Goal: Information Seeking & Learning: Check status

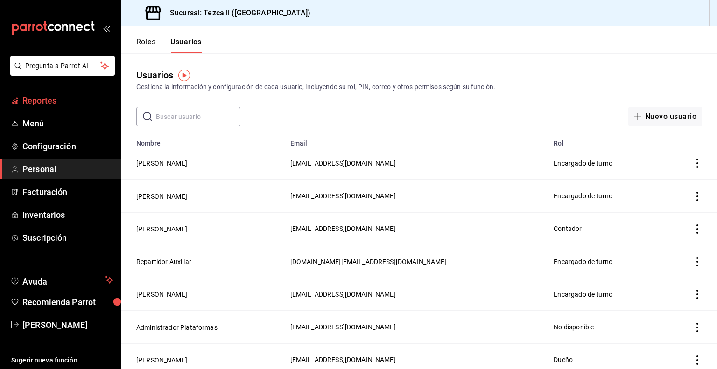
click at [34, 107] on link "Reportes" at bounding box center [60, 101] width 121 height 20
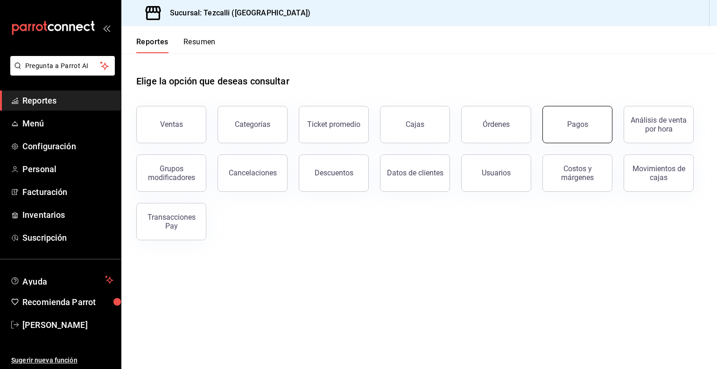
click at [574, 130] on button "Pagos" at bounding box center [577, 124] width 70 height 37
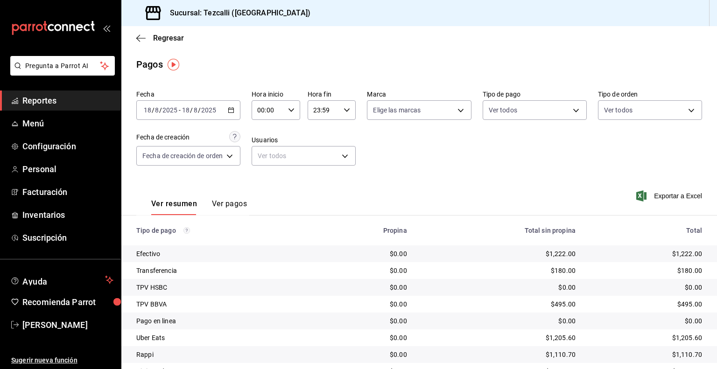
click at [232, 115] on div "[DATE] [DATE] - [DATE] [DATE]" at bounding box center [188, 110] width 104 height 20
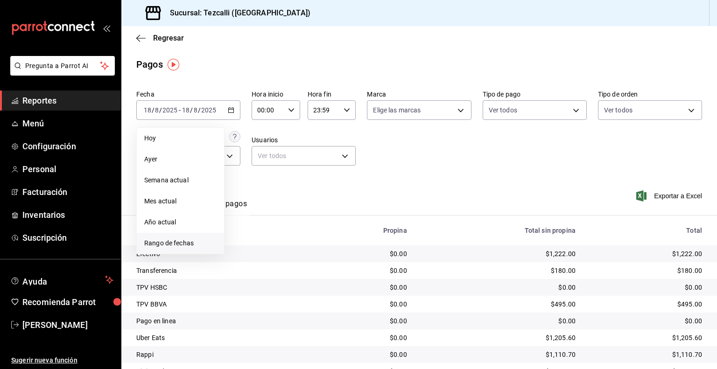
click at [191, 239] on span "Rango de fechas" at bounding box center [180, 244] width 72 height 10
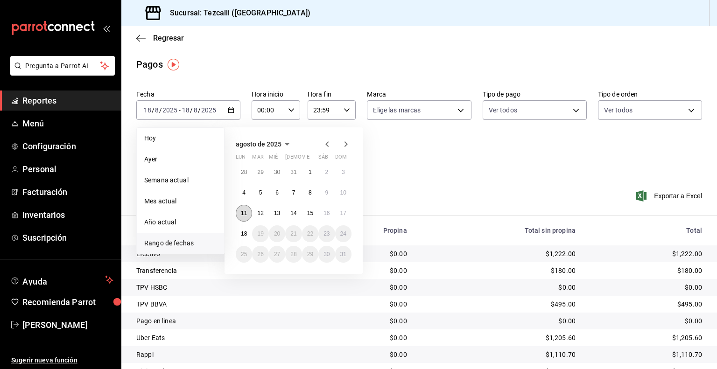
click at [241, 210] on abbr "11" at bounding box center [244, 213] width 6 height 7
click at [340, 207] on button "17" at bounding box center [343, 213] width 16 height 17
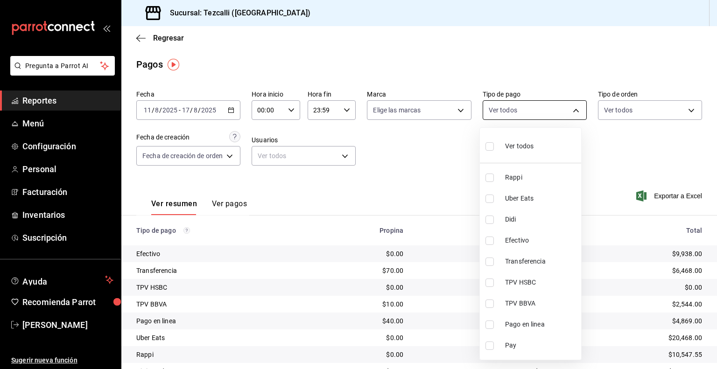
click at [506, 117] on body "Pregunta a Parrot AI Reportes Menú Configuración Personal Facturación Inventari…" at bounding box center [358, 184] width 717 height 369
click at [626, 110] on div at bounding box center [358, 184] width 717 height 369
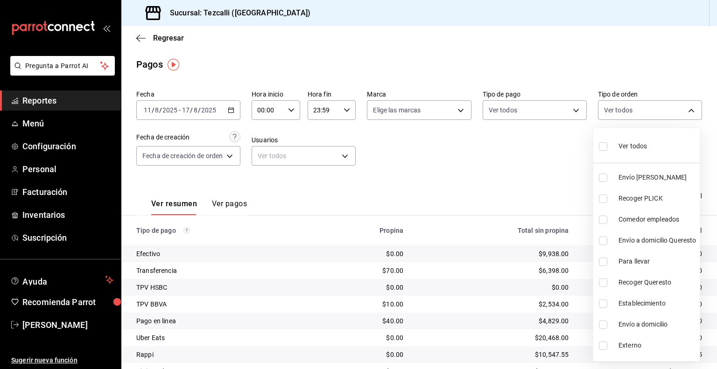
click at [626, 110] on body "Pregunta a Parrot AI Reportes Menú Configuración Personal Facturación Inventari…" at bounding box center [358, 184] width 717 height 369
click at [616, 178] on li "Envío [PERSON_NAME]" at bounding box center [646, 177] width 106 height 21
type input "d2592e8d-4edd-4161-a95e-4339205dd099"
checkbox input "true"
click at [613, 205] on li "Recoger PLICK" at bounding box center [646, 198] width 106 height 21
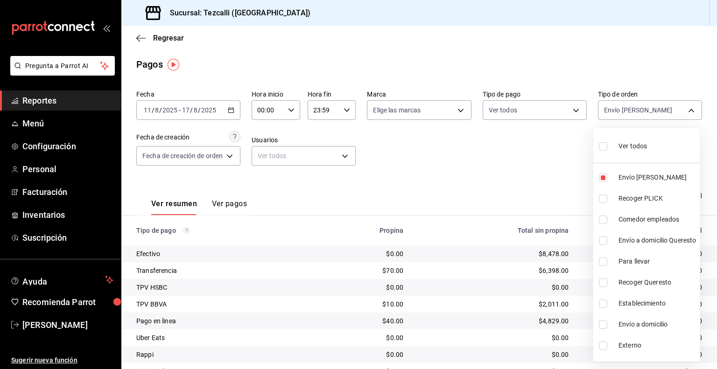
type input "d2592e8d-4edd-4161-a95e-4339205dd099,49f02905-787d-4136-95a9-85022fcdb814"
checkbox input "true"
click at [484, 150] on div at bounding box center [358, 184] width 717 height 369
click at [634, 104] on body "Pregunta a Parrot AI Reportes Menú Configuración Personal Facturación Inventari…" at bounding box center [358, 184] width 717 height 369
click at [627, 176] on span "Envío [PERSON_NAME]" at bounding box center [657, 178] width 77 height 10
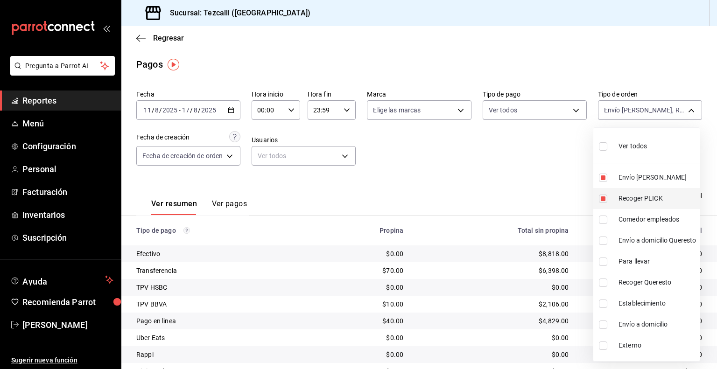
type input "49f02905-787d-4136-95a9-85022fcdb814"
checkbox input "false"
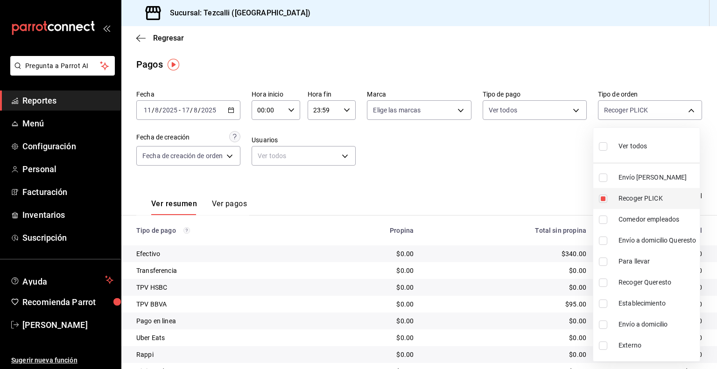
click at [624, 195] on span "Recoger PLICK" at bounding box center [657, 199] width 77 height 10
checkbox input "false"
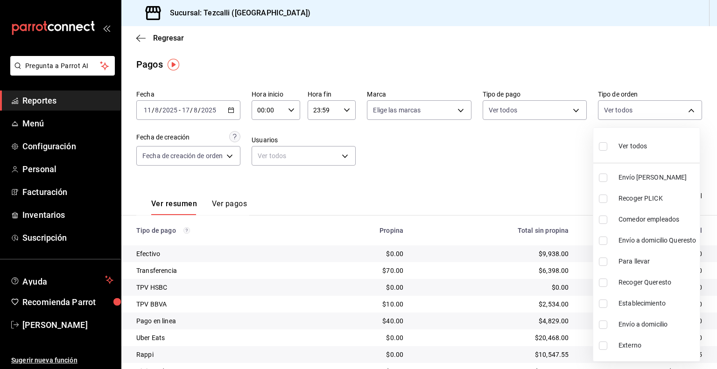
click at [624, 217] on span "Comedor empleados" at bounding box center [657, 220] width 77 height 10
type input "3f5d829f-fe32-432a-9459-d65048023397"
checkbox input "true"
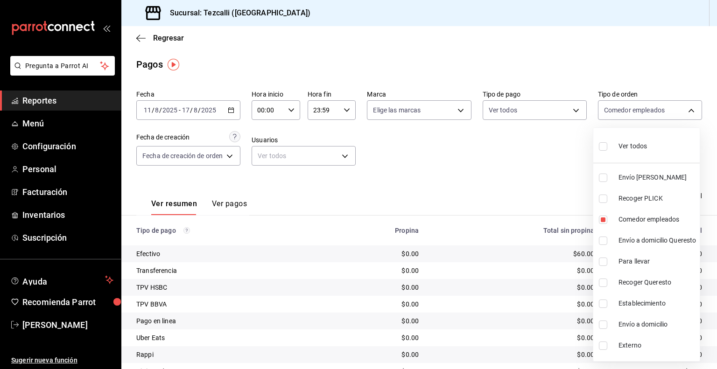
click at [627, 238] on span "Envío a domicilio Queresto" at bounding box center [657, 241] width 77 height 10
type input "3f5d829f-fe32-432a-9459-d65048023397,ca62b568-829a-405b-afd3-7889728cf23b"
checkbox input "true"
click at [624, 259] on span "Para llevar" at bounding box center [657, 262] width 77 height 10
type input "3f5d829f-fe32-432a-9459-d65048023397,ca62b568-829a-405b-afd3-7889728cf23b,53ce0…"
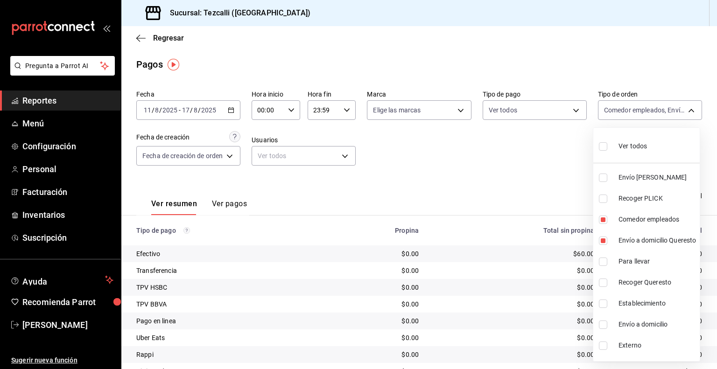
checkbox input "true"
click at [622, 275] on li "Recoger Queresto" at bounding box center [646, 282] width 106 height 21
type input "3f5d829f-fe32-432a-9459-d65048023397,ca62b568-829a-405b-afd3-7889728cf23b,53ce0…"
checkbox input "true"
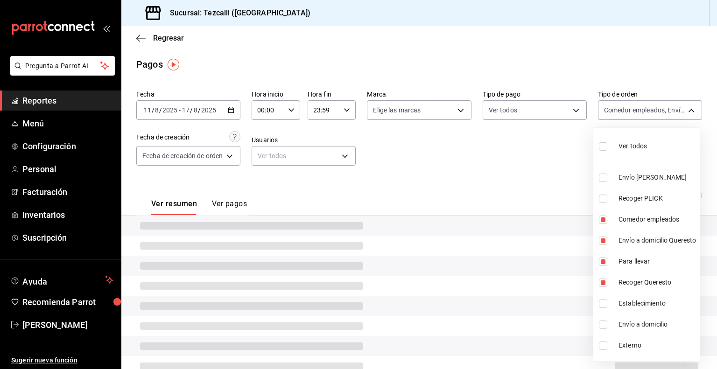
click at [622, 308] on span "Establecimiento" at bounding box center [657, 304] width 77 height 10
type input "3f5d829f-fe32-432a-9459-d65048023397,ca62b568-829a-405b-afd3-7889728cf23b,53ce0…"
checkbox input "true"
click at [621, 323] on span "Envío a domicilio" at bounding box center [657, 325] width 77 height 10
type input "3f5d829f-fe32-432a-9459-d65048023397,ca62b568-829a-405b-afd3-7889728cf23b,53ce0…"
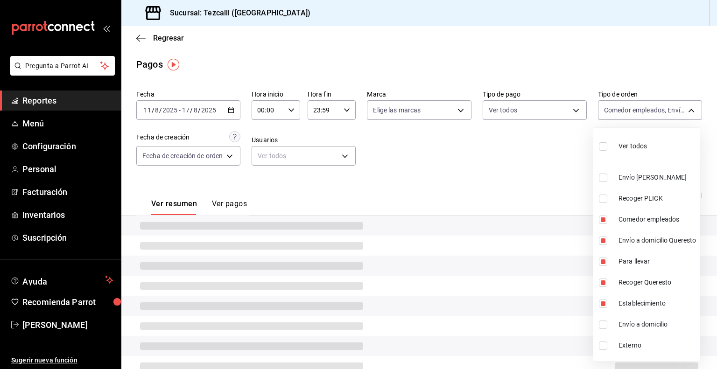
checkbox input "true"
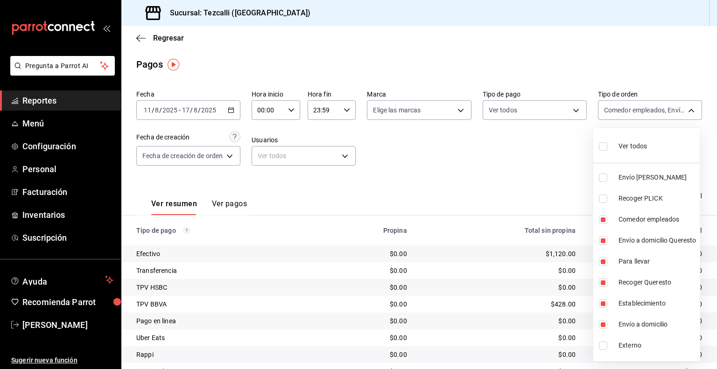
click at [494, 167] on div at bounding box center [358, 184] width 717 height 369
click at [624, 107] on body "Pregunta a Parrot AI Reportes Menú Configuración Personal Facturación Inventari…" at bounding box center [358, 184] width 717 height 369
click at [636, 155] on div "Ver todos" at bounding box center [623, 145] width 48 height 20
type input "d2592e8d-4edd-4161-a95e-4339205dd099,49f02905-787d-4136-95a9-85022fcdb814,3f5d8…"
checkbox input "true"
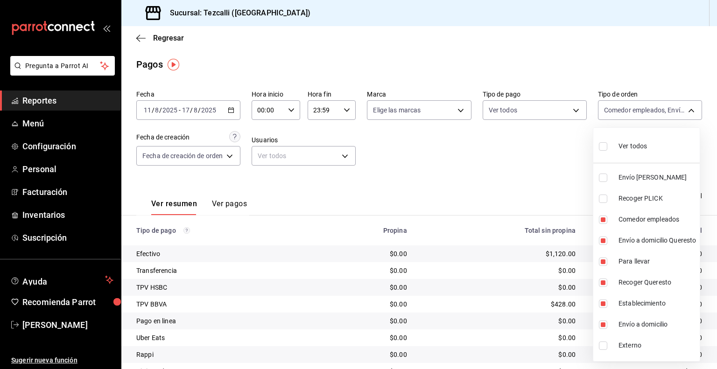
checkbox input "true"
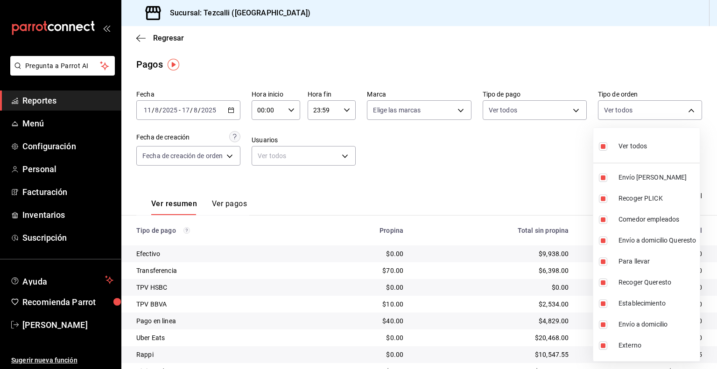
click at [463, 190] on div at bounding box center [358, 184] width 717 height 369
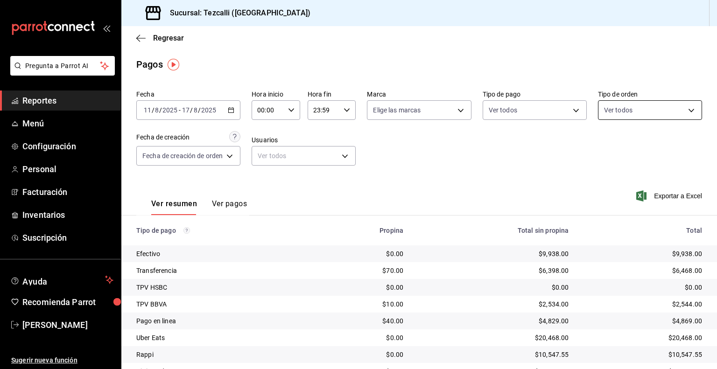
click at [607, 102] on body "Pregunta a Parrot AI Reportes Menú Configuración Personal Facturación Inventari…" at bounding box center [358, 184] width 717 height 369
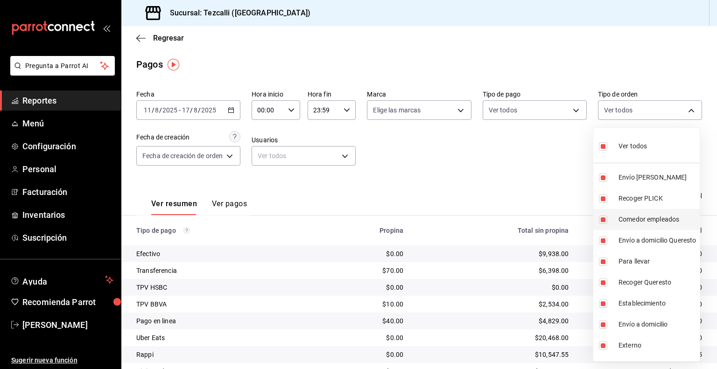
click at [633, 220] on span "Comedor empleados" at bounding box center [657, 220] width 77 height 10
type input "d2592e8d-4edd-4161-a95e-4339205dd099,49f02905-787d-4136-95a9-85022fcdb814,ca62b…"
checkbox input "false"
click at [630, 236] on span "Envío a domicilio Queresto" at bounding box center [657, 241] width 77 height 10
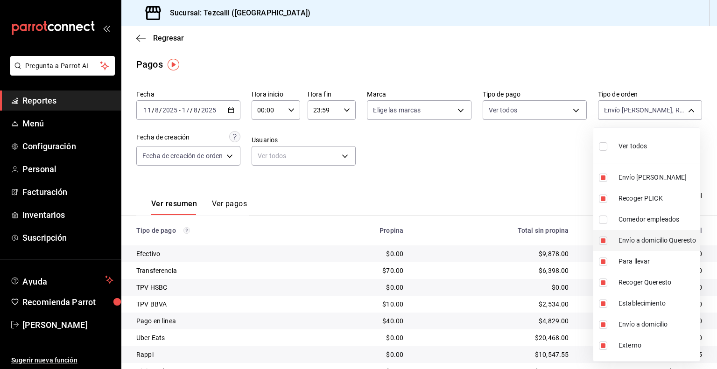
type input "d2592e8d-4edd-4161-a95e-4339205dd099,49f02905-787d-4136-95a9-85022fcdb814,53ce0…"
checkbox input "false"
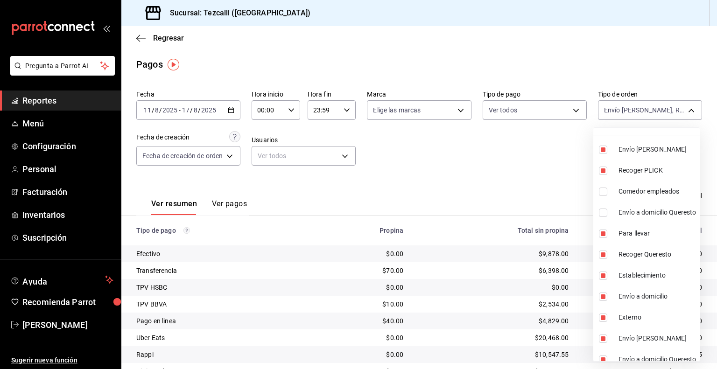
click at [630, 235] on span "Para llevar" at bounding box center [657, 234] width 77 height 10
type input "d2592e8d-4edd-4161-a95e-4339205dd099,49f02905-787d-4136-95a9-85022fcdb814,e4d4e…"
checkbox input "false"
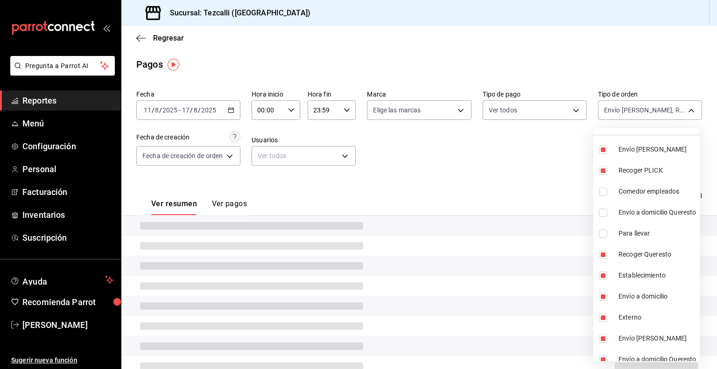
scroll to position [37, 0]
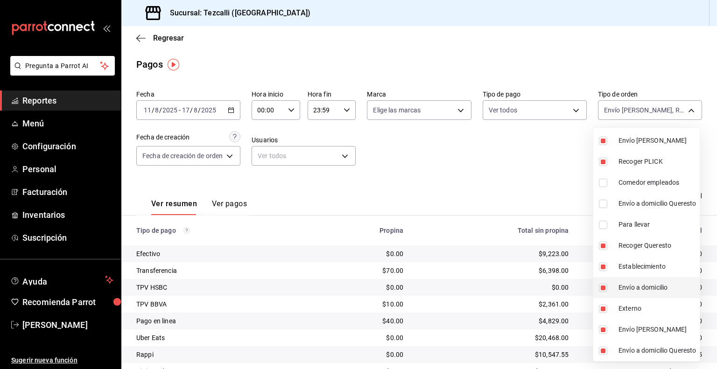
click at [628, 277] on li "Envío a domicilio" at bounding box center [646, 287] width 106 height 21
type input "d2592e8d-4edd-4161-a95e-4339205dd099,49f02905-787d-4136-95a9-85022fcdb814,e4d4e…"
checkbox input "false"
click at [631, 268] on span "Establecimiento" at bounding box center [657, 267] width 77 height 10
type input "d2592e8d-4edd-4161-a95e-4339205dd099,49f02905-787d-4136-95a9-85022fcdb814,e4d4e…"
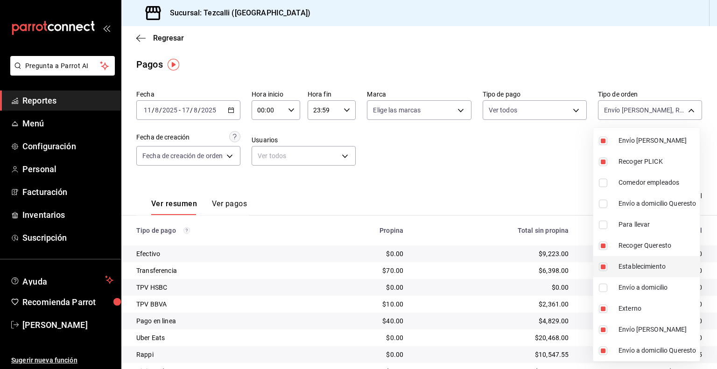
checkbox input "false"
click at [637, 245] on span "Recoger Queresto" at bounding box center [657, 246] width 77 height 10
type input "d2592e8d-4edd-4161-a95e-4339205dd099,49f02905-787d-4136-95a9-85022fcdb814,EXTER…"
checkbox input "false"
click at [640, 310] on span "Externo" at bounding box center [657, 309] width 77 height 10
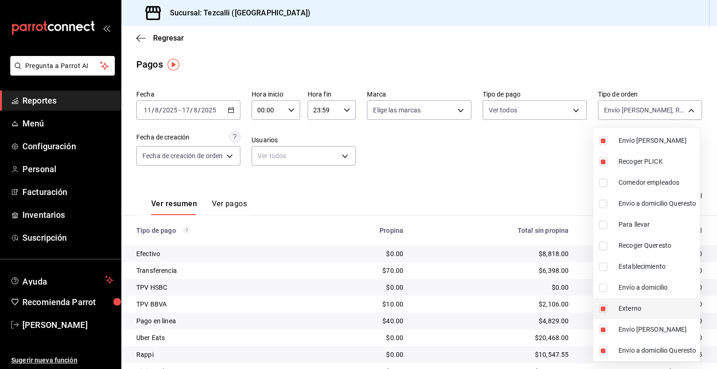
type input "d2592e8d-4edd-4161-a95e-4339205dd099,49f02905-787d-4136-95a9-85022fcdb814,069fe…"
checkbox input "false"
click at [473, 245] on div at bounding box center [358, 184] width 717 height 369
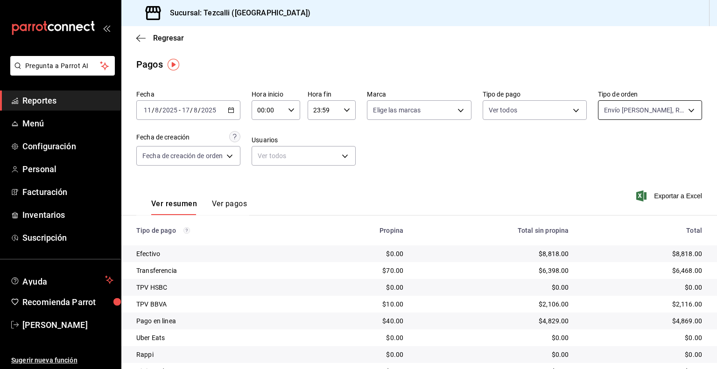
click at [626, 108] on body "Pregunta a Parrot AI Reportes Menú Configuración Personal Facturación Inventari…" at bounding box center [358, 184] width 717 height 369
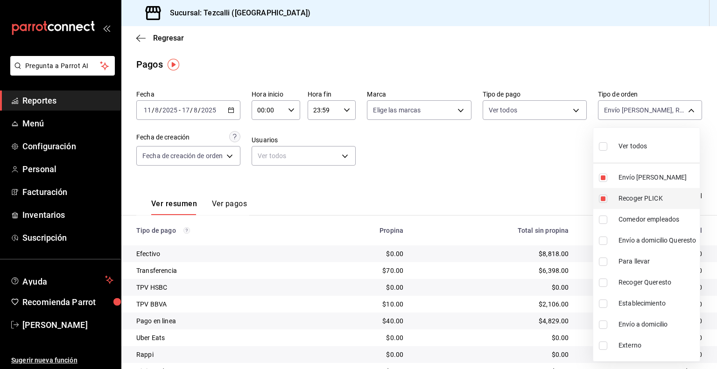
scroll to position [37, 0]
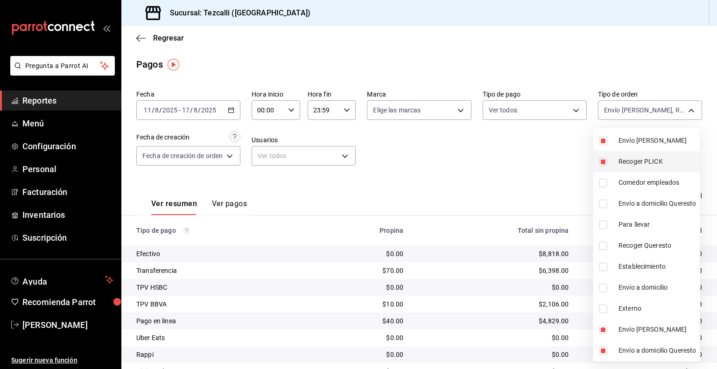
click at [636, 189] on li "Comedor empleados" at bounding box center [646, 182] width 106 height 21
type input "d2592e8d-4edd-4161-a95e-4339205dd099,49f02905-787d-4136-95a9-85022fcdb814,069fe…"
checkbox input "true"
click at [635, 204] on span "Envío a domicilio Queresto" at bounding box center [657, 204] width 77 height 10
type input "d2592e8d-4edd-4161-a95e-4339205dd099,49f02905-787d-4136-95a9-85022fcdb814,069fe…"
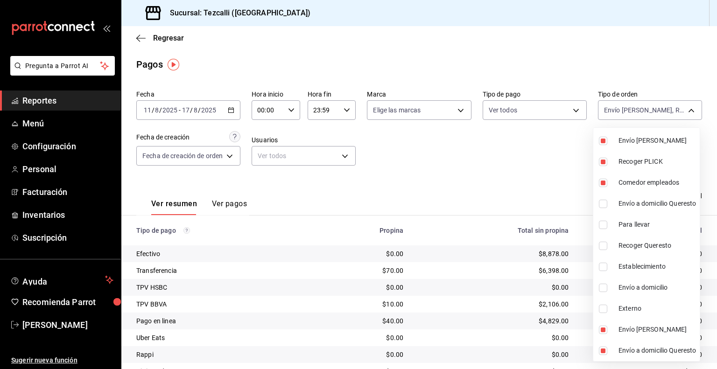
checkbox input "true"
click at [638, 216] on li "Para llevar" at bounding box center [646, 224] width 106 height 21
type input "d2592e8d-4edd-4161-a95e-4339205dd099,49f02905-787d-4136-95a9-85022fcdb814,069fe…"
checkbox input "true"
click at [624, 265] on span "Establecimiento" at bounding box center [657, 267] width 77 height 10
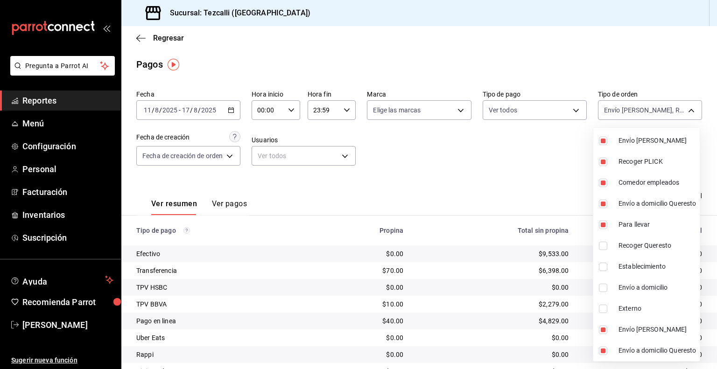
type input "d2592e8d-4edd-4161-a95e-4339205dd099,49f02905-787d-4136-95a9-85022fcdb814,069fe…"
checkbox input "true"
click at [622, 280] on li "Envío a domicilio" at bounding box center [646, 287] width 106 height 21
type input "d2592e8d-4edd-4161-a95e-4339205dd099,49f02905-787d-4136-95a9-85022fcdb814,069fe…"
checkbox input "true"
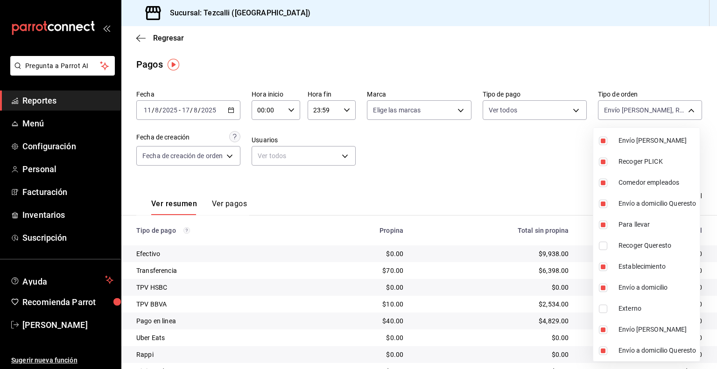
click at [626, 251] on li "Recoger Queresto" at bounding box center [646, 245] width 106 height 21
type input "d2592e8d-4edd-4161-a95e-4339205dd099,49f02905-787d-4136-95a9-85022fcdb814,069fe…"
checkbox input "true"
click at [495, 153] on div at bounding box center [358, 184] width 717 height 369
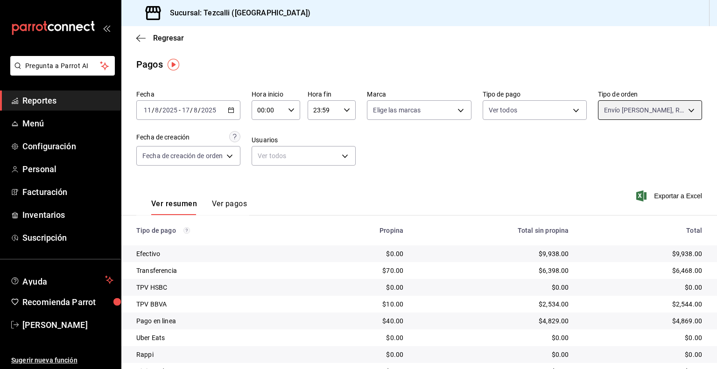
scroll to position [60, 0]
